Goal: Check status: Check status

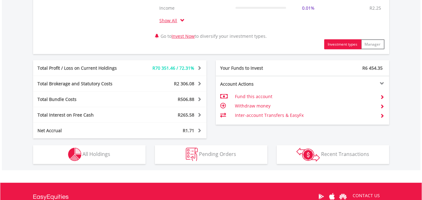
scroll to position [368, 0]
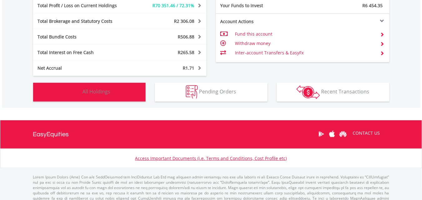
click at [86, 90] on span "All Holdings" at bounding box center [97, 91] width 28 height 7
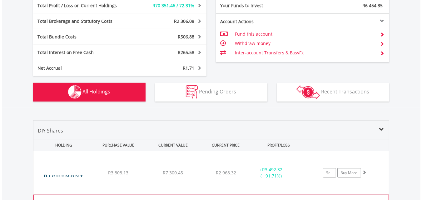
scroll to position [488, 0]
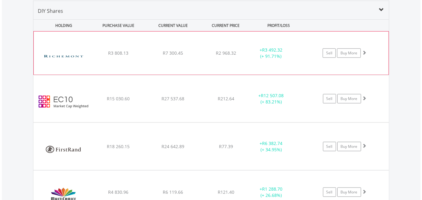
click at [364, 50] on span at bounding box center [364, 52] width 4 height 4
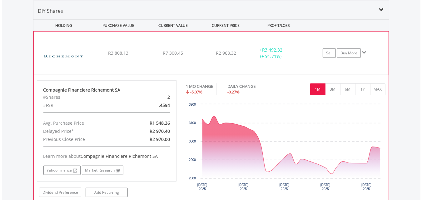
click at [364, 50] on span at bounding box center [364, 52] width 4 height 4
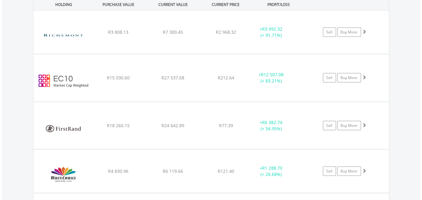
scroll to position [530, 0]
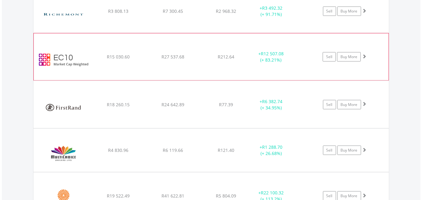
click at [364, 54] on span at bounding box center [364, 56] width 4 height 4
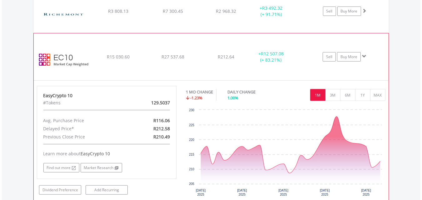
click at [364, 54] on span at bounding box center [364, 56] width 4 height 4
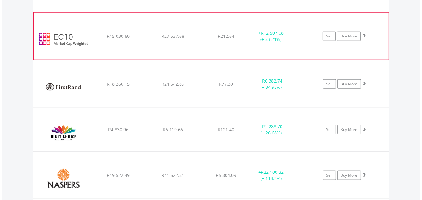
scroll to position [571, 0]
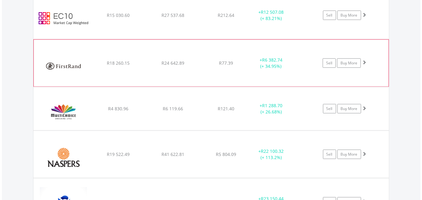
click at [365, 60] on span at bounding box center [364, 62] width 4 height 4
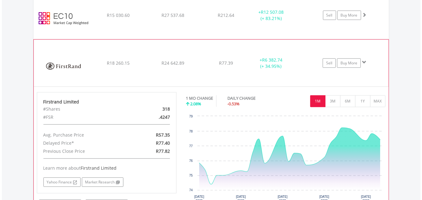
click at [365, 60] on span at bounding box center [364, 62] width 4 height 4
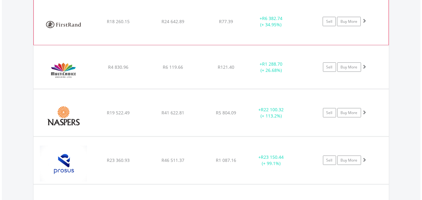
scroll to position [634, 0]
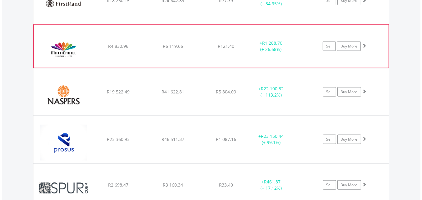
click at [365, 43] on span at bounding box center [364, 45] width 4 height 4
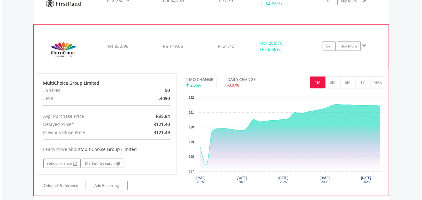
click at [365, 43] on span at bounding box center [364, 45] width 4 height 4
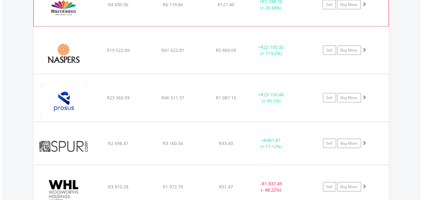
scroll to position [696, 0]
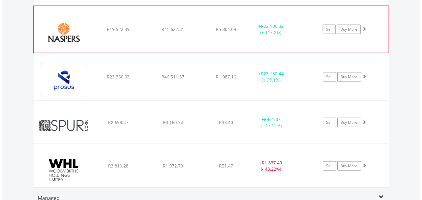
click at [364, 27] on span at bounding box center [364, 29] width 4 height 4
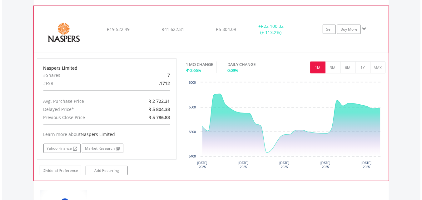
click at [364, 27] on span at bounding box center [364, 29] width 4 height 4
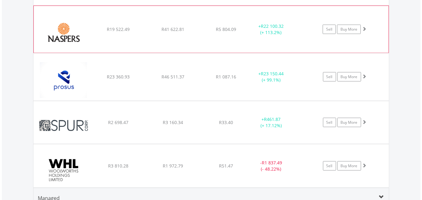
click at [364, 27] on span at bounding box center [364, 29] width 4 height 4
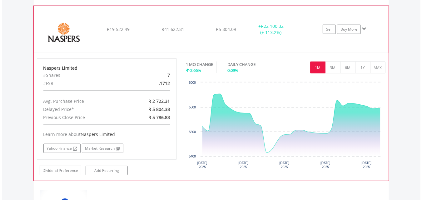
click at [364, 27] on span at bounding box center [364, 29] width 4 height 4
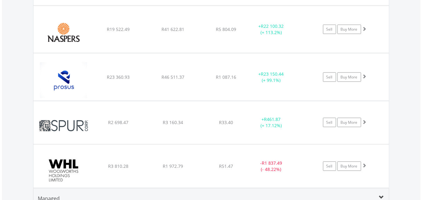
scroll to position [738, 0]
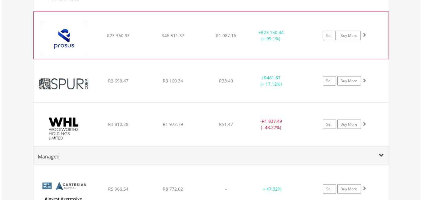
click at [364, 32] on span at bounding box center [364, 34] width 4 height 4
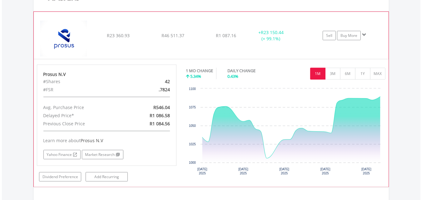
click at [364, 32] on span at bounding box center [364, 34] width 4 height 4
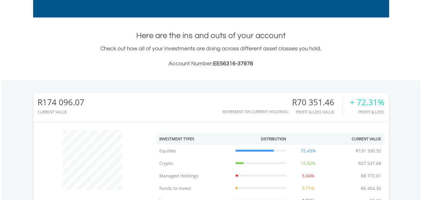
scroll to position [0, 0]
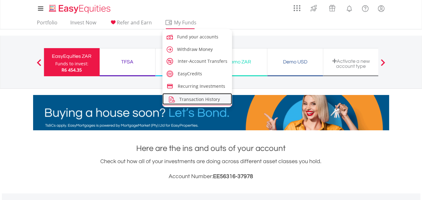
click at [192, 100] on span "Transaction History" at bounding box center [199, 99] width 41 height 6
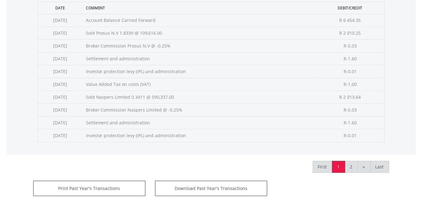
scroll to position [292, 0]
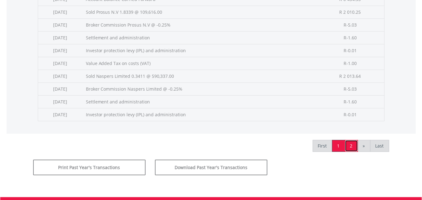
click at [348, 145] on link "2" at bounding box center [351, 146] width 13 height 12
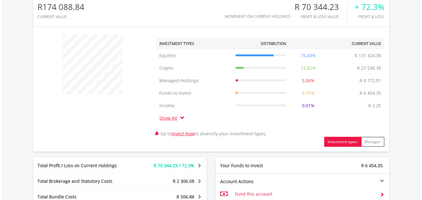
scroll to position [42, 0]
